Goal: Task Accomplishment & Management: Manage account settings

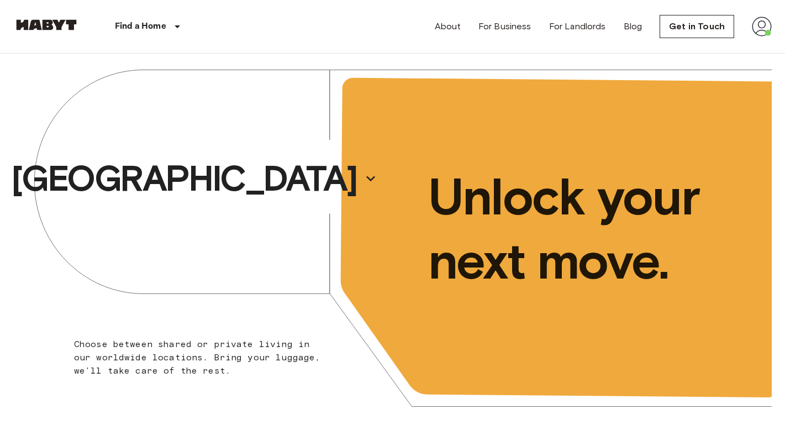
click at [769, 23] on img at bounding box center [762, 27] width 20 height 20
click at [693, 46] on li "Profile" at bounding box center [721, 46] width 110 height 20
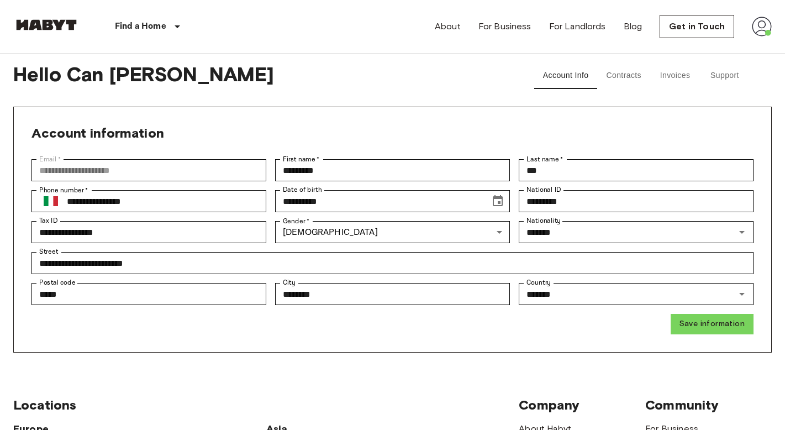
click at [665, 84] on button "Invoices" at bounding box center [675, 75] width 50 height 27
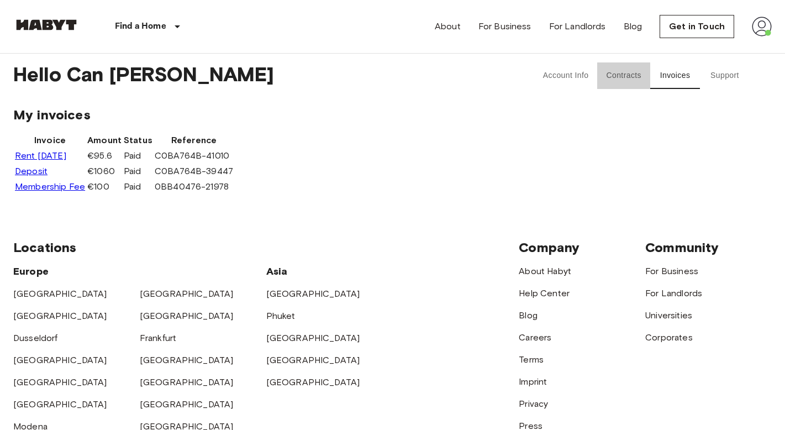
click at [638, 76] on button "Contracts" at bounding box center [623, 75] width 53 height 27
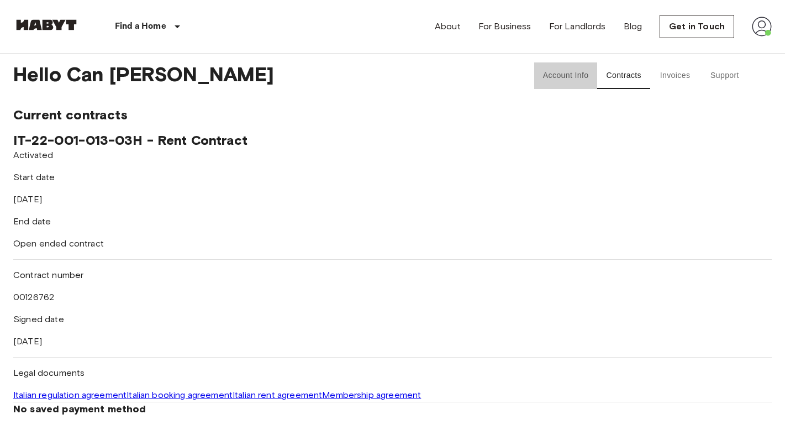
click at [576, 77] on button "Account Info" at bounding box center [566, 75] width 64 height 27
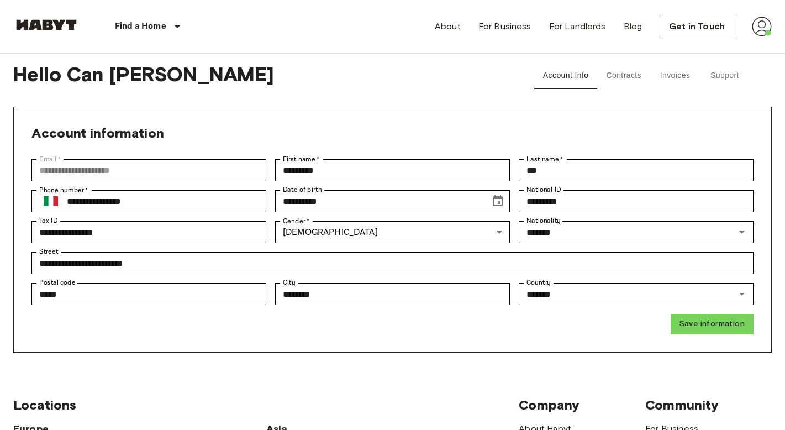
click at [730, 70] on button "Support" at bounding box center [725, 75] width 50 height 27
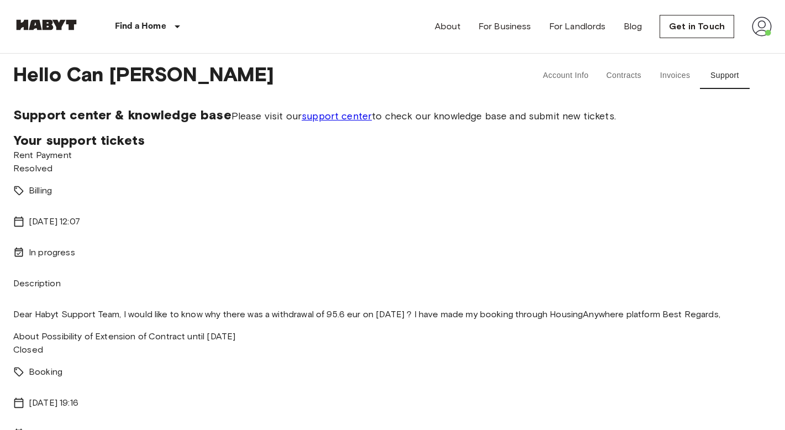
click at [302, 122] on link "support center" at bounding box center [337, 116] width 70 height 12
